Goal: Check status: Check status

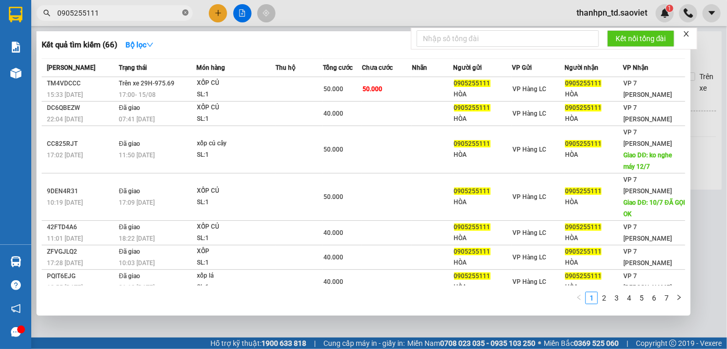
click at [183, 14] on icon "close-circle" at bounding box center [185, 12] width 6 height 6
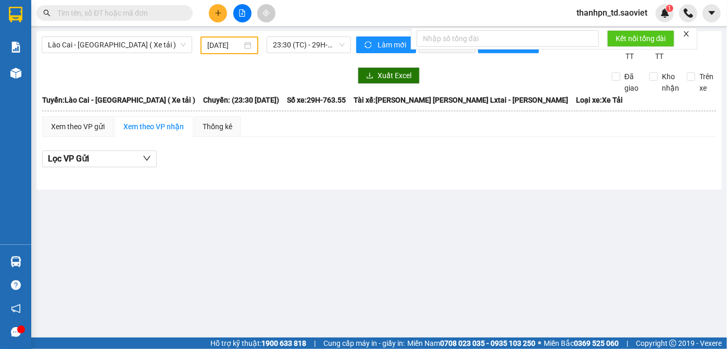
type input "0983988277"
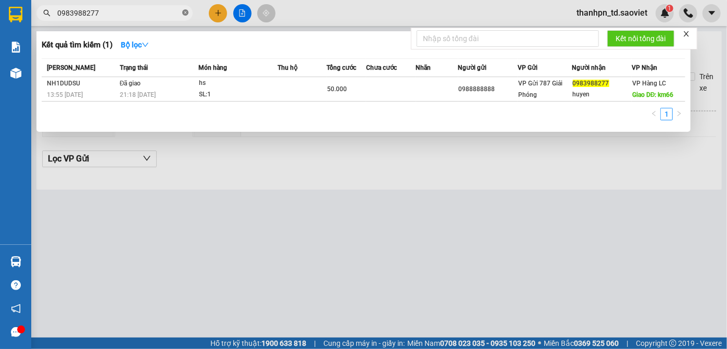
click at [183, 10] on icon "close-circle" at bounding box center [185, 12] width 6 height 6
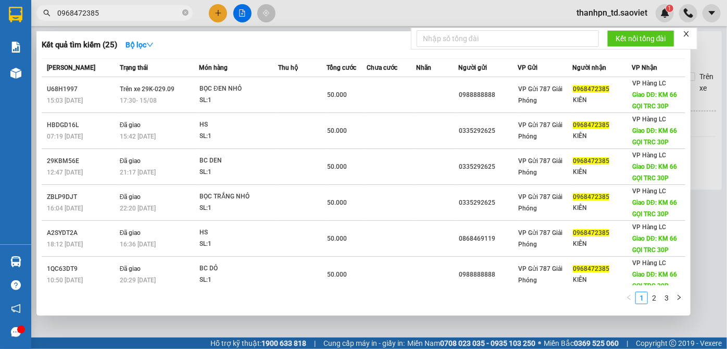
type input "0968472385"
click at [185, 13] on icon "close-circle" at bounding box center [185, 12] width 6 height 6
paste input "0929397"
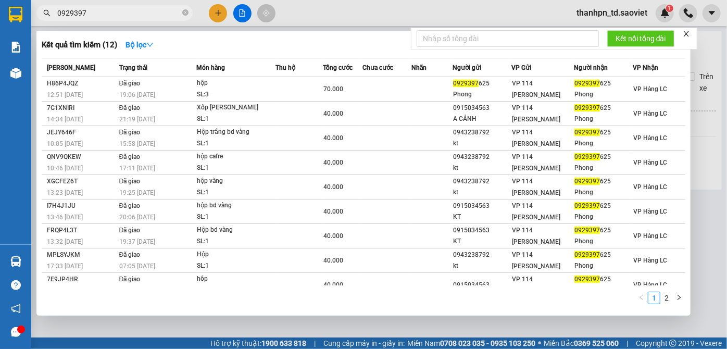
type input "0929397"
click at [183, 11] on icon "close-circle" at bounding box center [185, 12] width 6 height 6
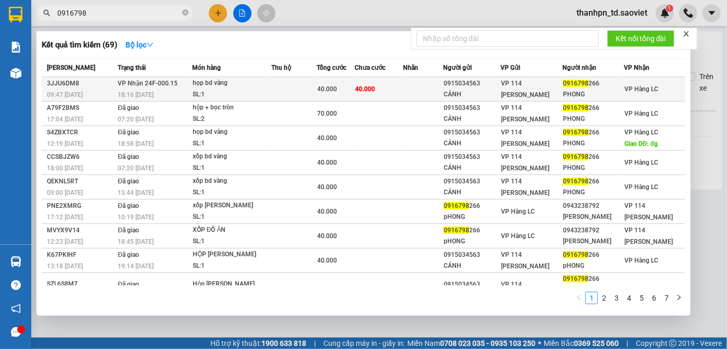
type input "0916798"
click at [178, 85] on td "[PERSON_NAME] 24F-000.15 18:16 [DATE]" at bounding box center [153, 89] width 77 height 24
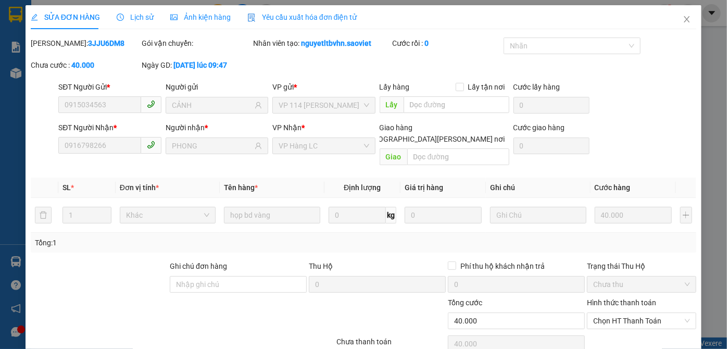
type input "0915034563"
type input "CẢNH"
type input "0916798266"
type input "PHONG"
type input "40.000"
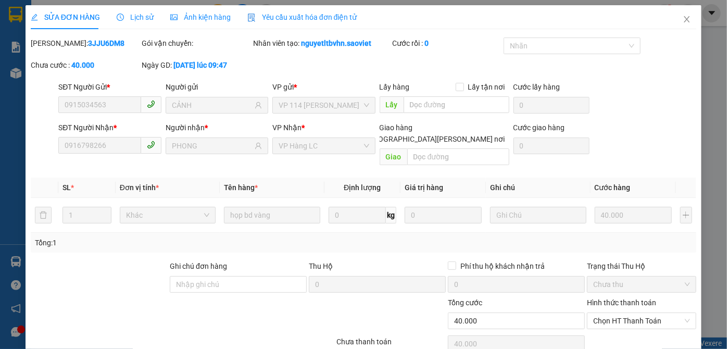
type input "40.000"
click at [136, 14] on span "Lịch sử" at bounding box center [135, 17] width 37 height 8
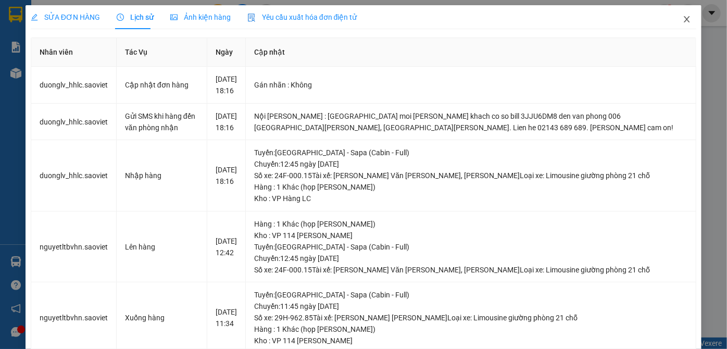
click at [684, 19] on icon "close" at bounding box center [687, 19] width 6 height 6
